Goal: Transaction & Acquisition: Book appointment/travel/reservation

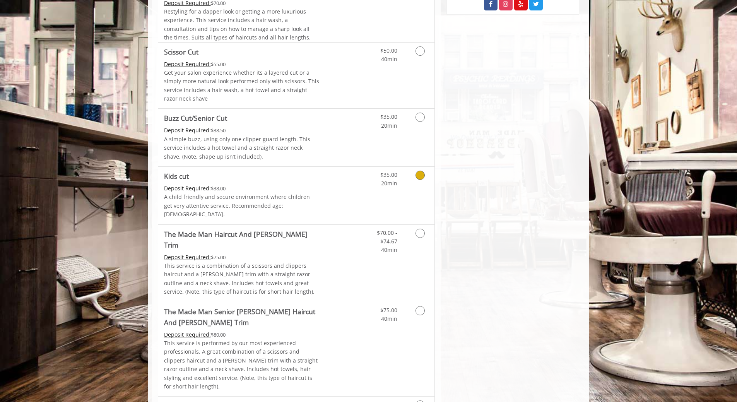
scroll to position [580, 0]
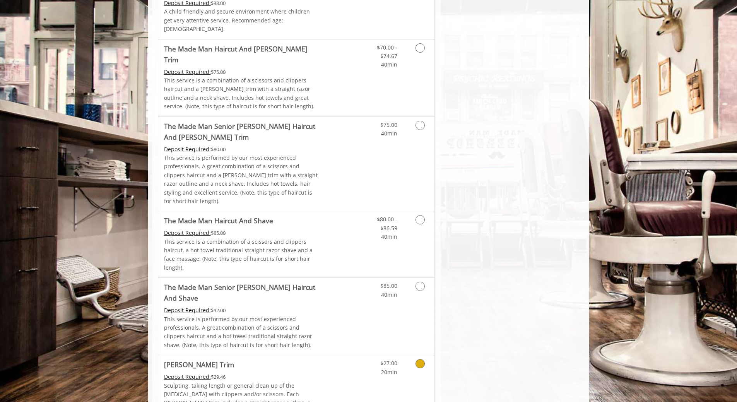
click at [413, 355] on link "Grooming services" at bounding box center [419, 365] width 20 height 21
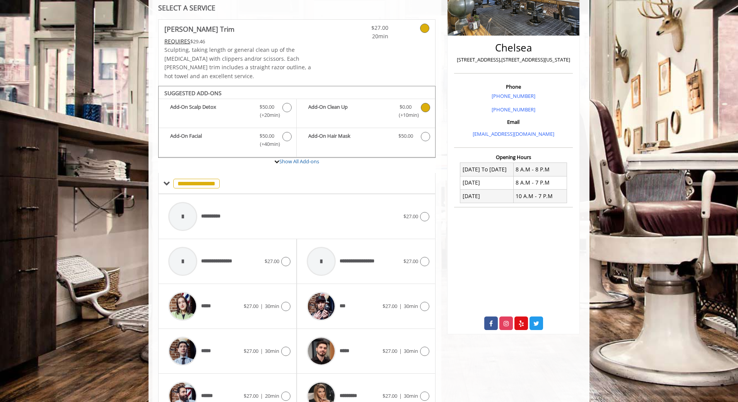
click at [405, 111] on span "(+10min )" at bounding box center [405, 115] width 23 height 8
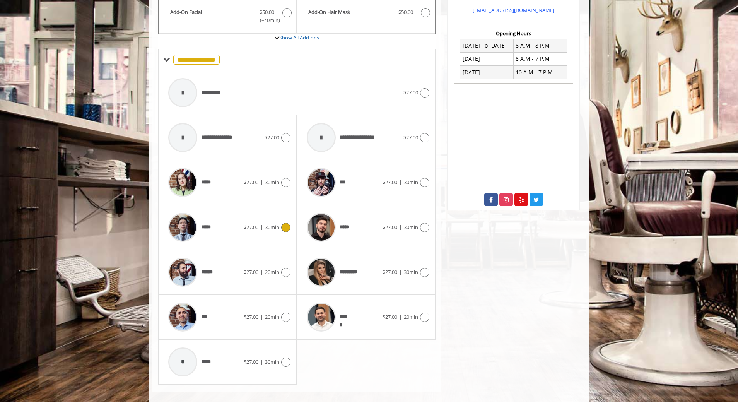
scroll to position [278, 0]
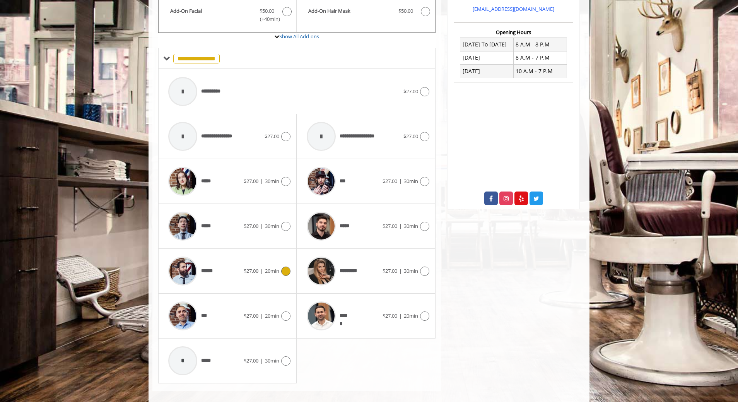
click at [281, 266] on div at bounding box center [284, 270] width 11 height 9
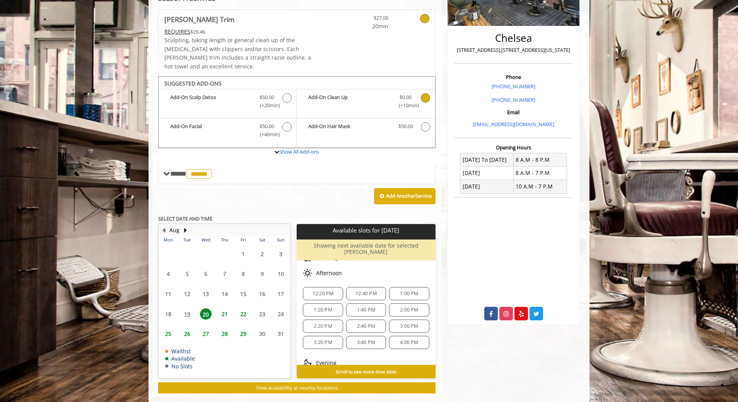
scroll to position [77, 0]
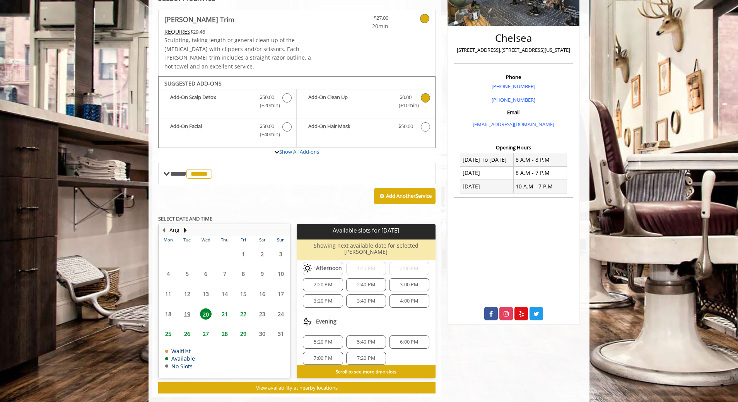
click at [403, 339] on span "6:00 PM" at bounding box center [409, 342] width 18 height 6
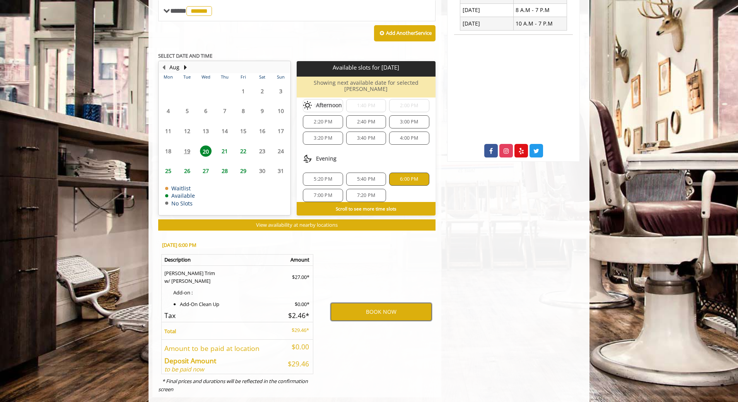
click at [387, 303] on button "BOOK NOW" at bounding box center [381, 312] width 101 height 18
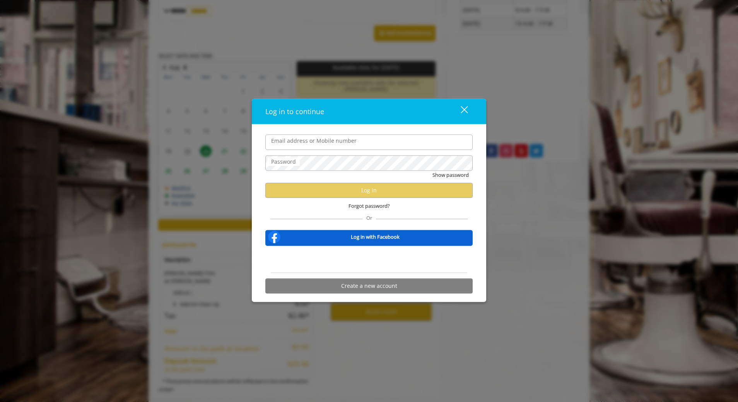
click at [350, 141] on input "Email address or Mobile number" at bounding box center [368, 142] width 207 height 15
type input "**********"
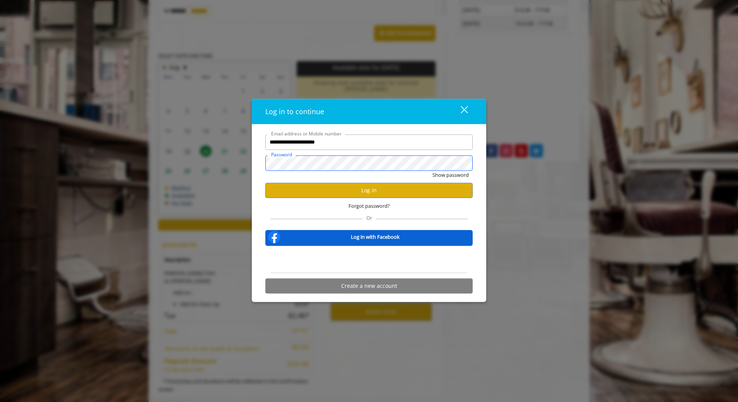
click at [432, 171] on button "Show password" at bounding box center [450, 175] width 36 height 8
click at [341, 189] on button "Log in" at bounding box center [368, 190] width 207 height 15
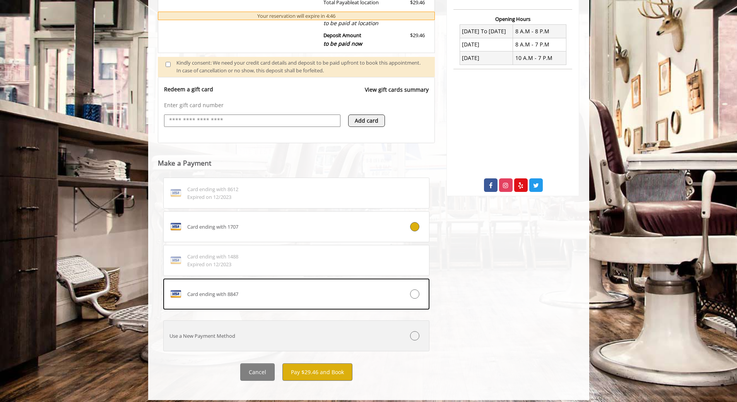
scroll to position [297, 0]
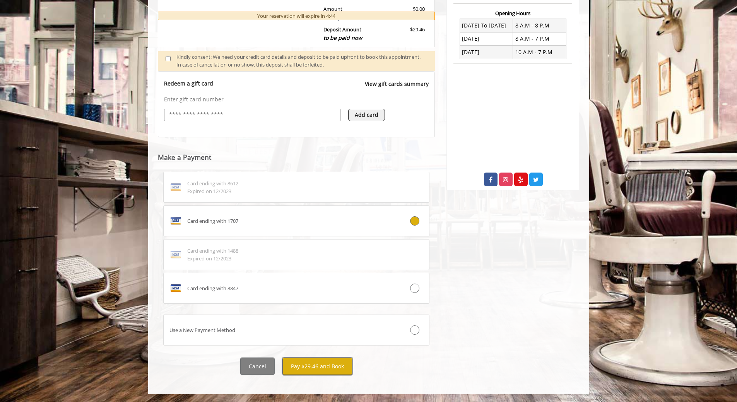
click at [309, 367] on button "Pay $29.46 and Book" at bounding box center [317, 365] width 70 height 17
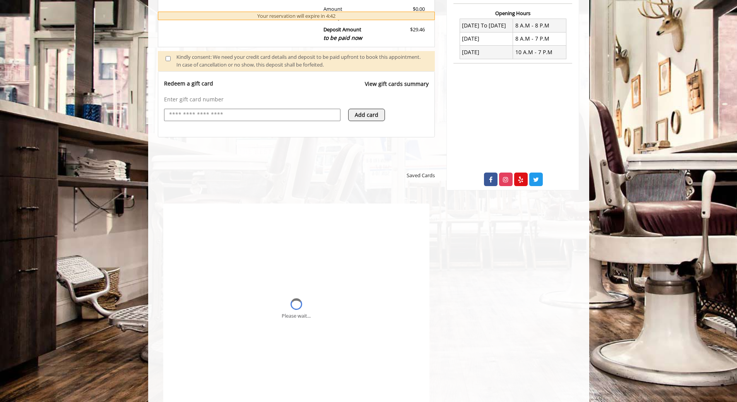
scroll to position [0, 0]
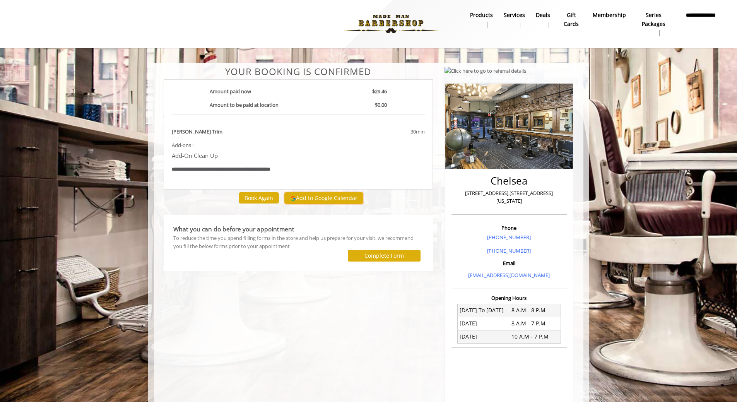
click at [307, 201] on button "Add to Google Calendar" at bounding box center [323, 198] width 79 height 12
